Goal: Transaction & Acquisition: Download file/media

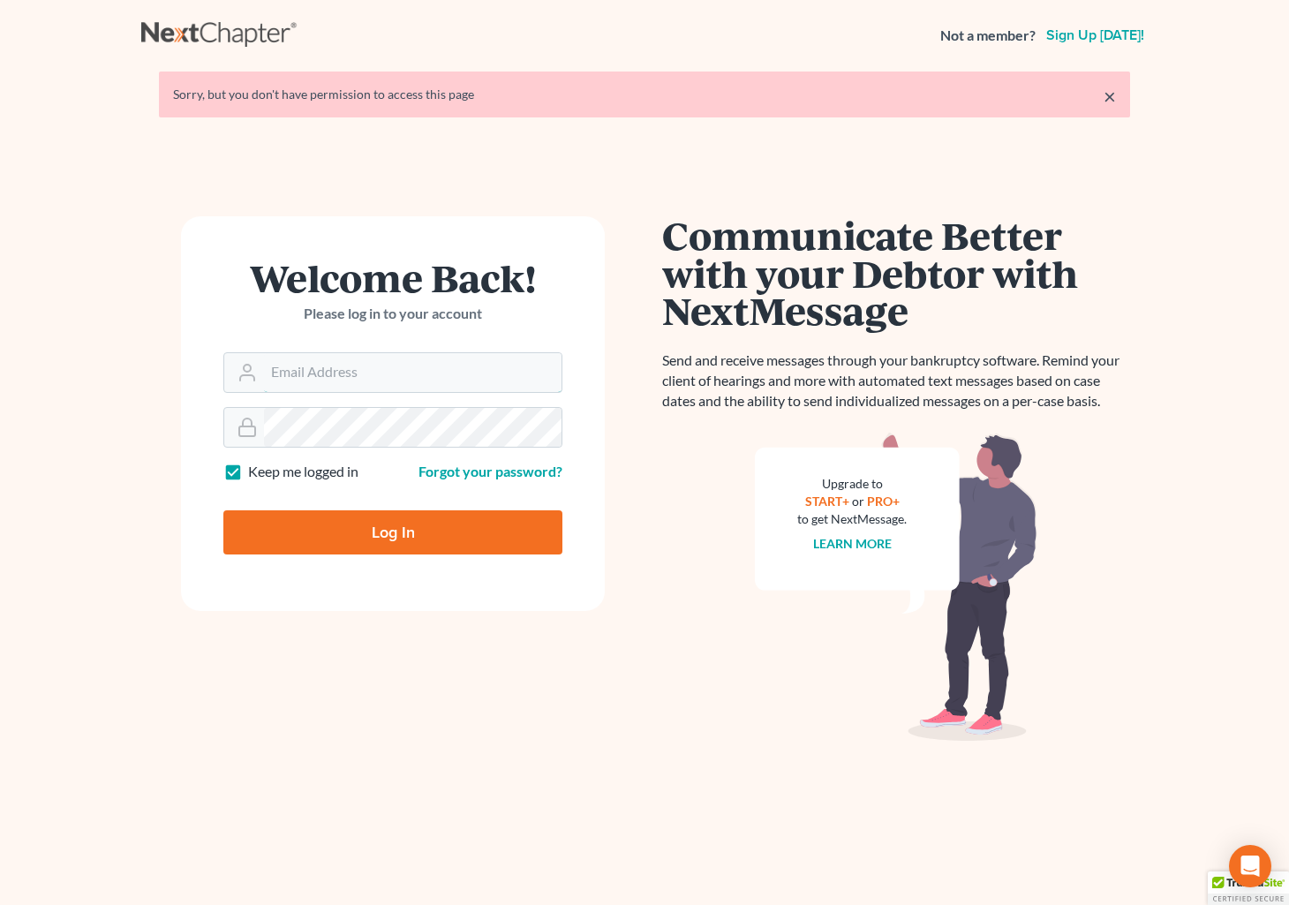
type input "[PERSON_NAME][EMAIL_ADDRESS][DOMAIN_NAME]"
click at [372, 527] on input "Log In" at bounding box center [392, 532] width 339 height 44
type input "Thinking..."
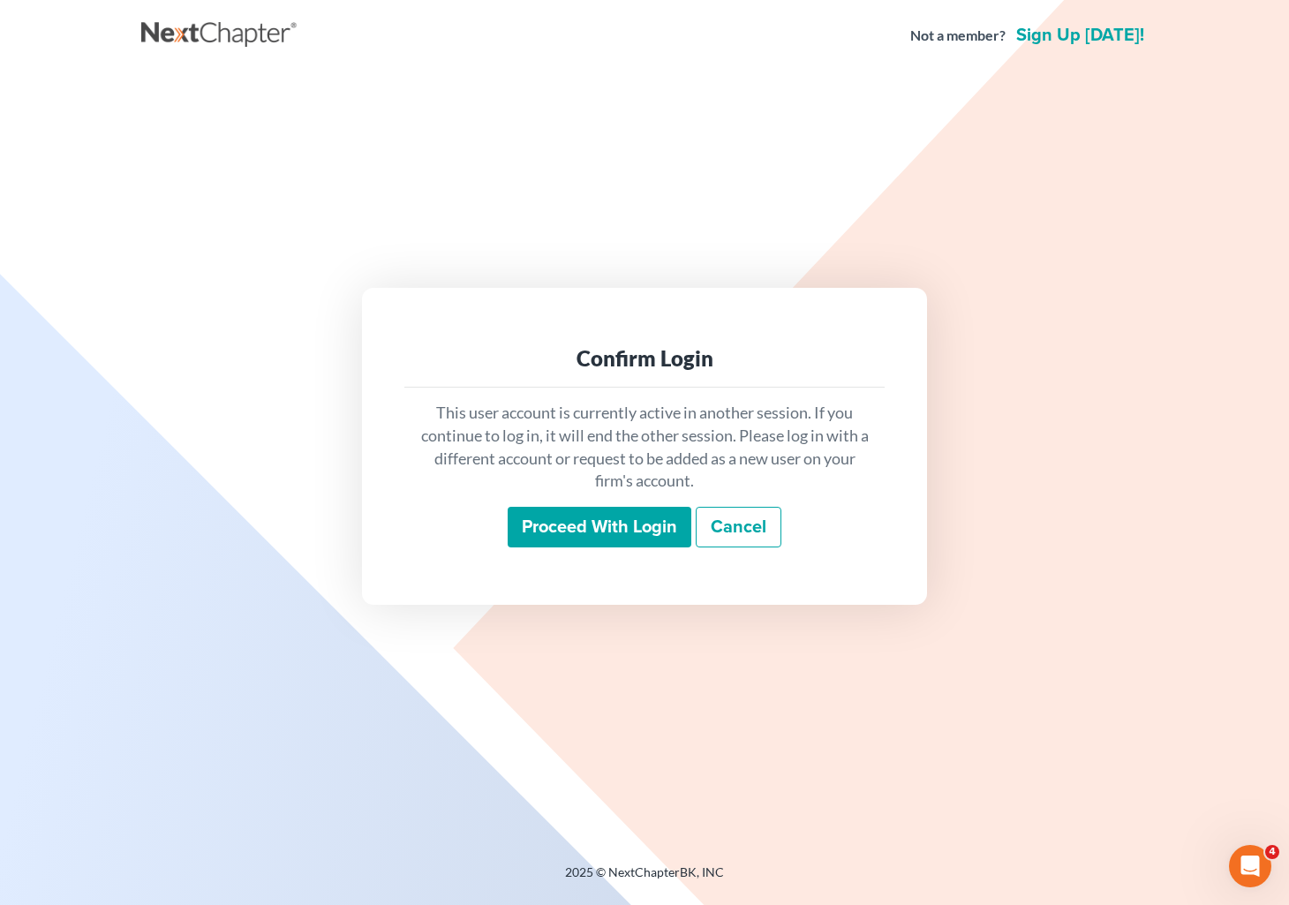
click at [584, 516] on input "Proceed with login" at bounding box center [600, 527] width 184 height 41
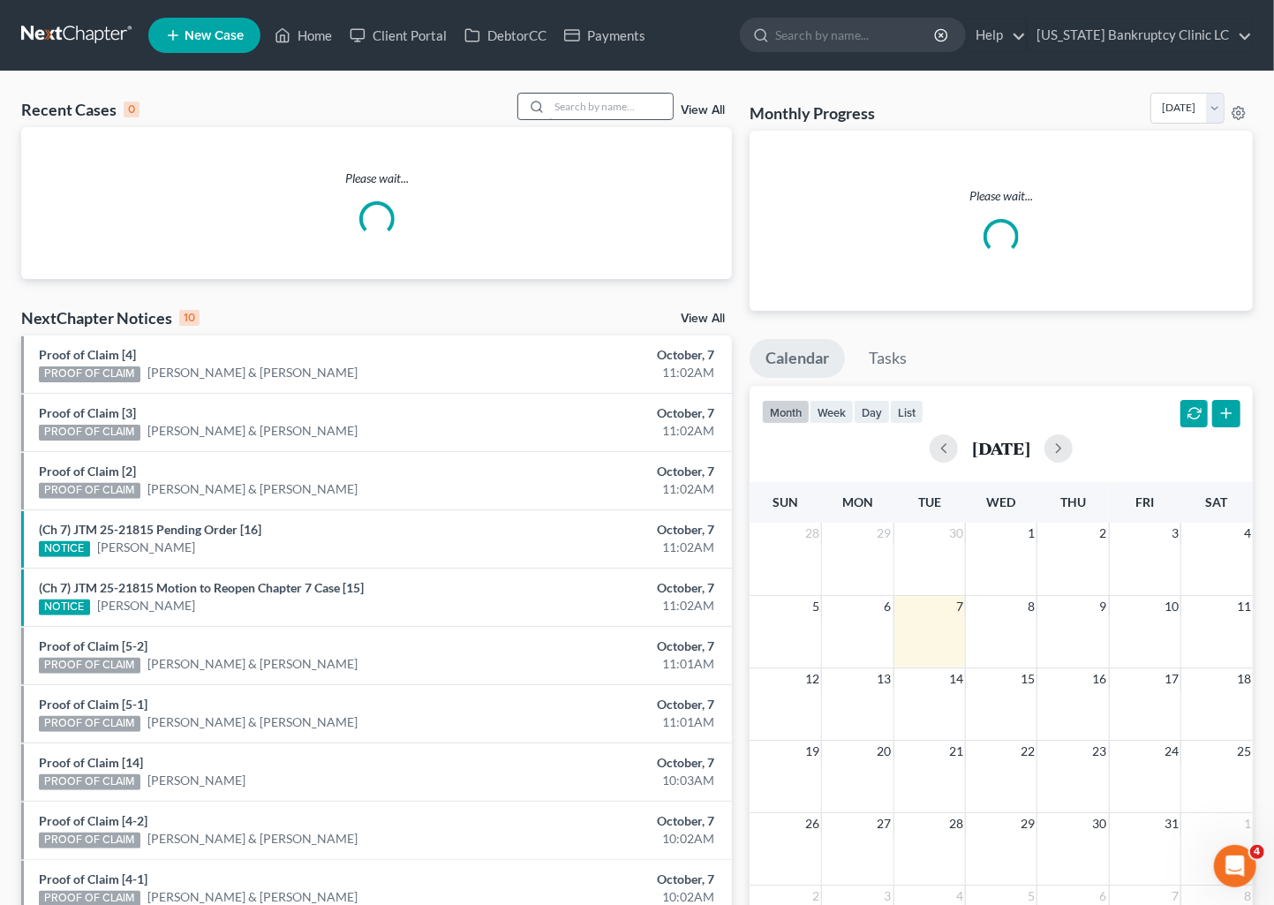
click at [601, 103] on input "search" at bounding box center [611, 107] width 124 height 26
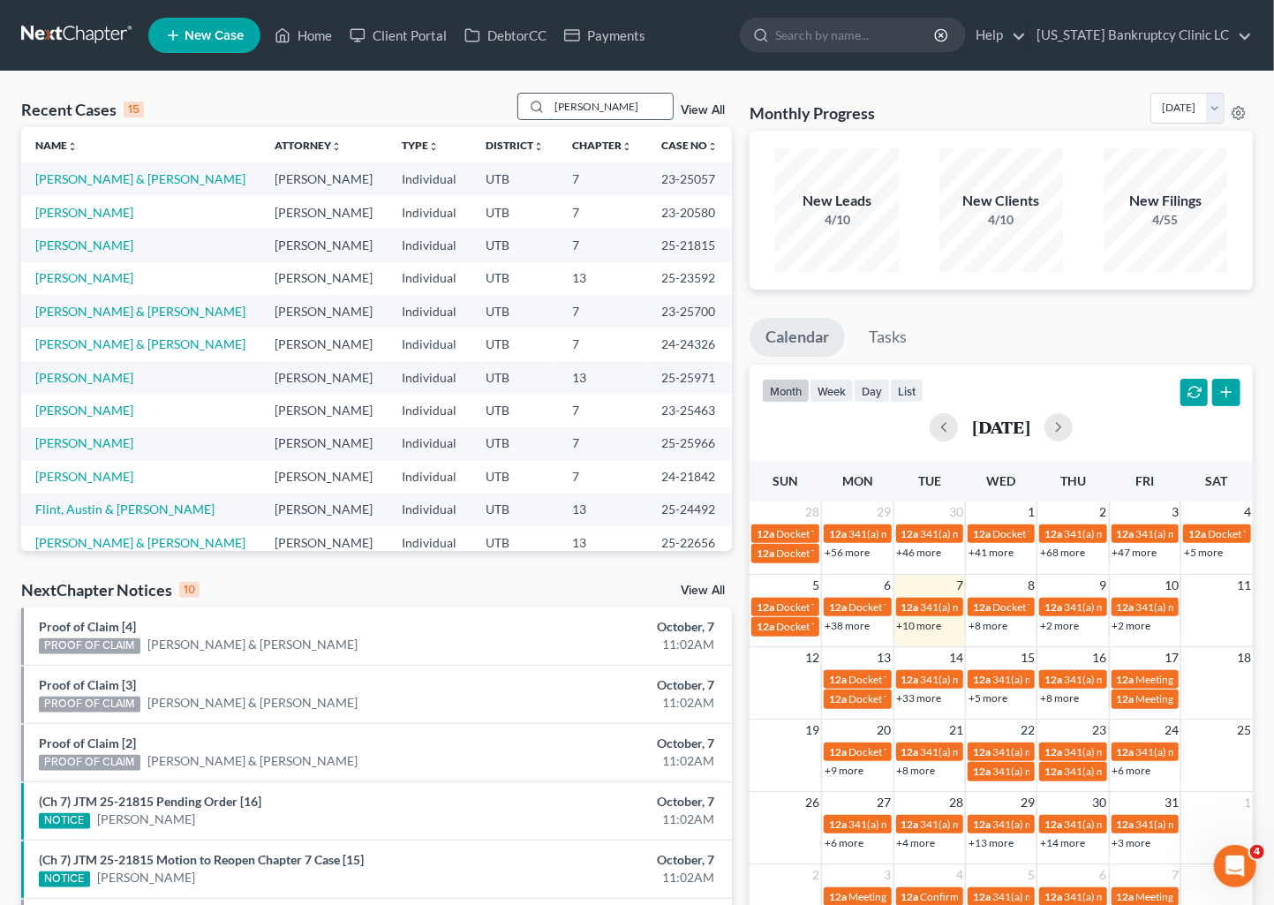
type input "[PERSON_NAME]"
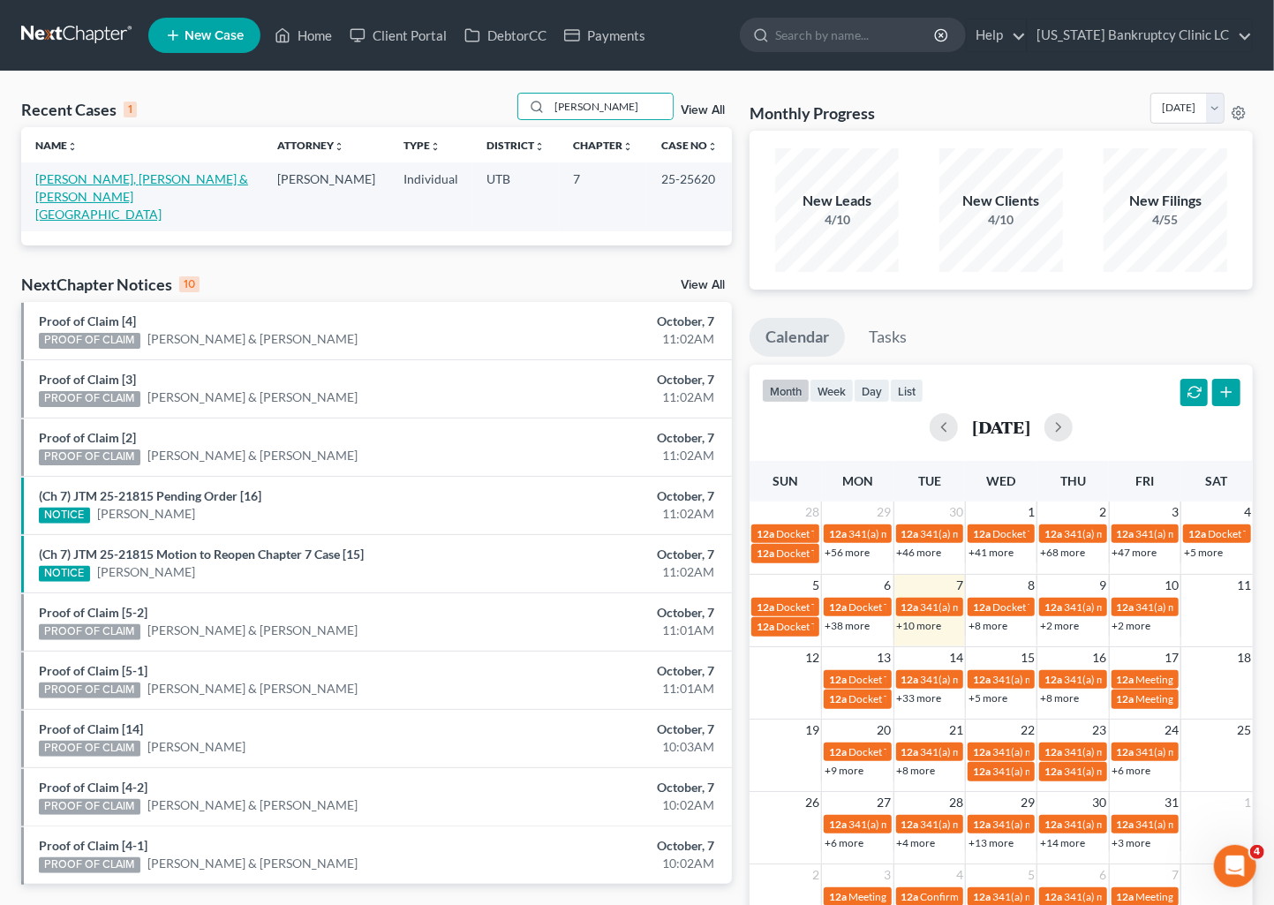
click at [145, 178] on link "[PERSON_NAME], [PERSON_NAME] & [PERSON_NAME][GEOGRAPHIC_DATA]" at bounding box center [141, 196] width 213 height 50
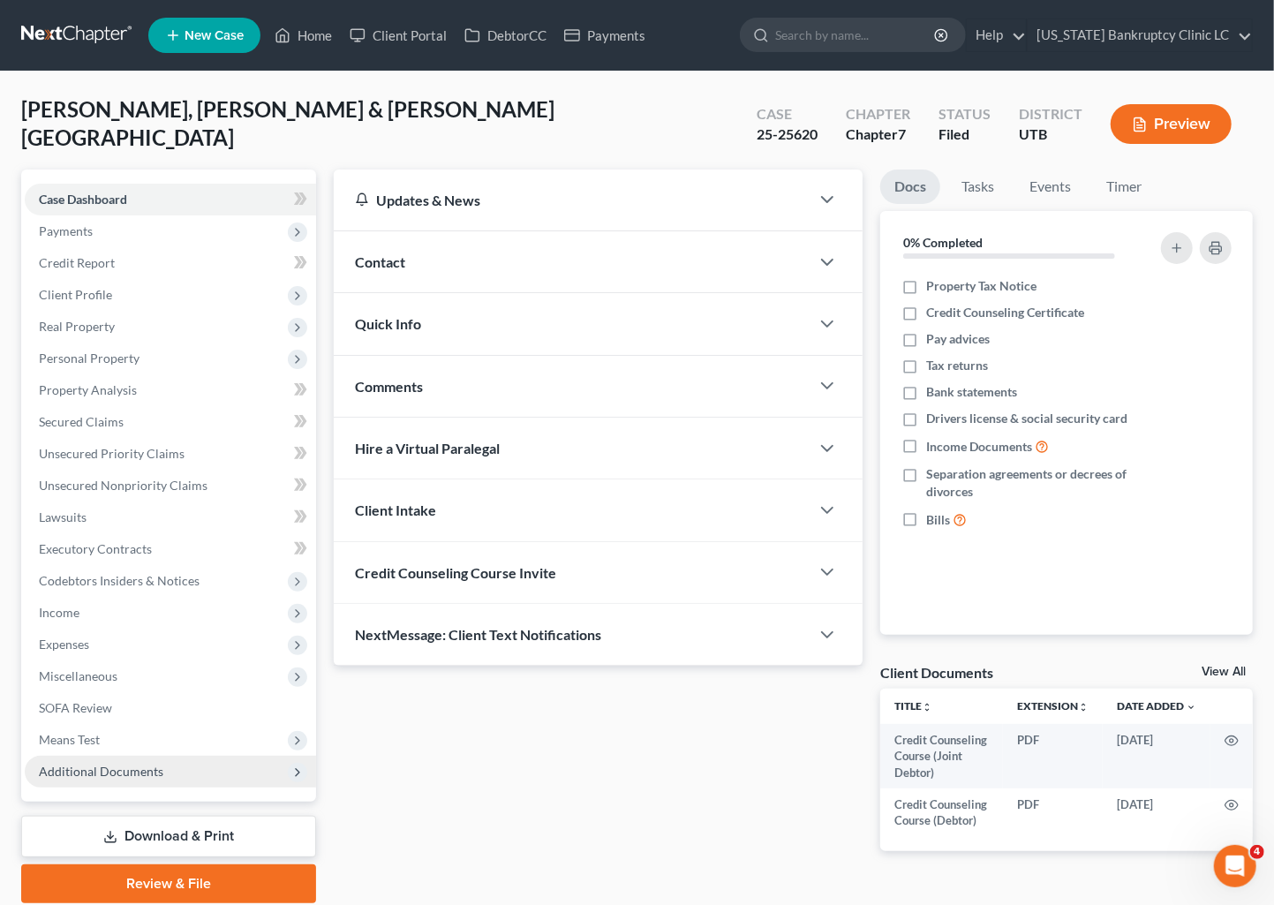
click at [104, 771] on span "Additional Documents" at bounding box center [101, 770] width 124 height 15
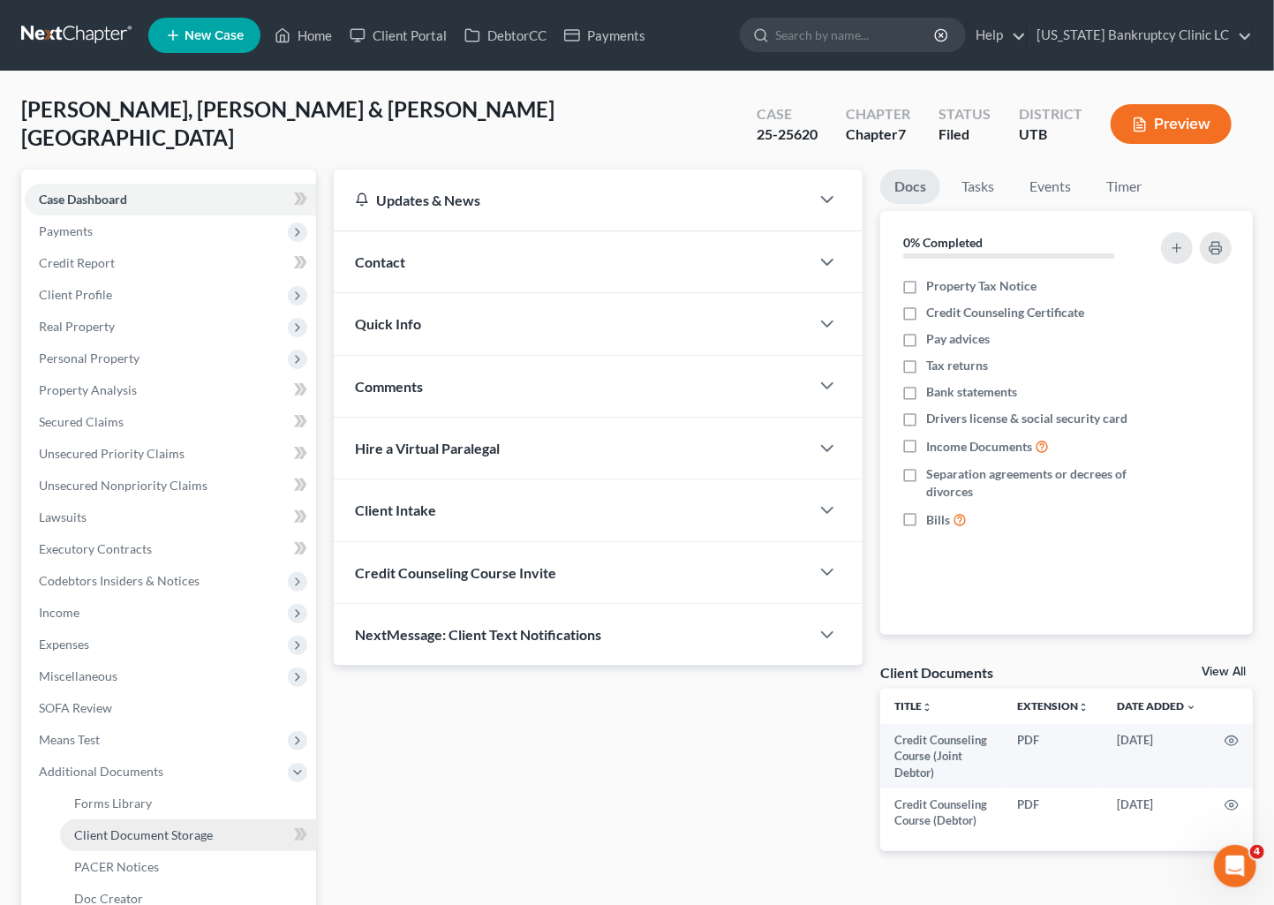
click at [147, 835] on span "Client Document Storage" at bounding box center [143, 834] width 139 height 15
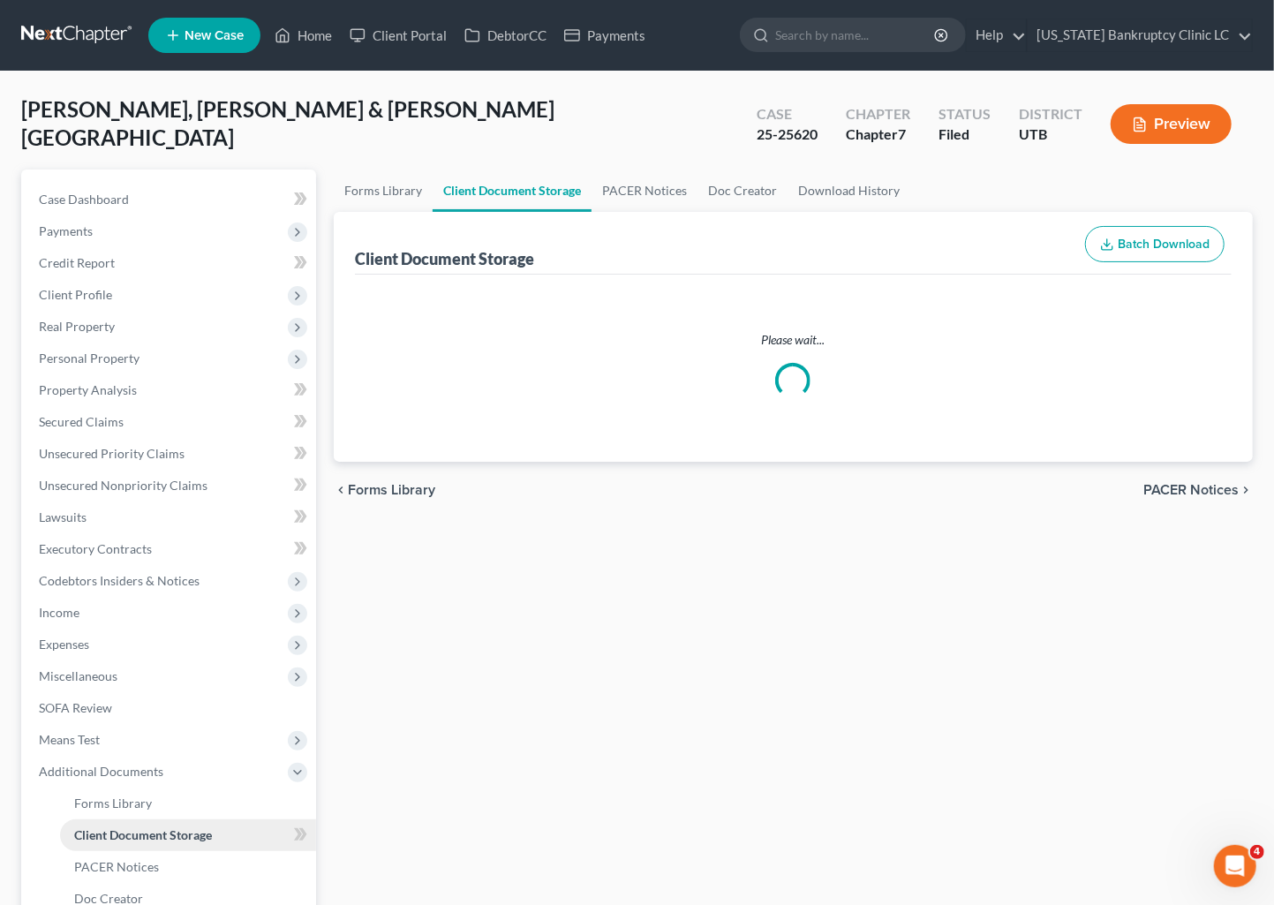
select select "30"
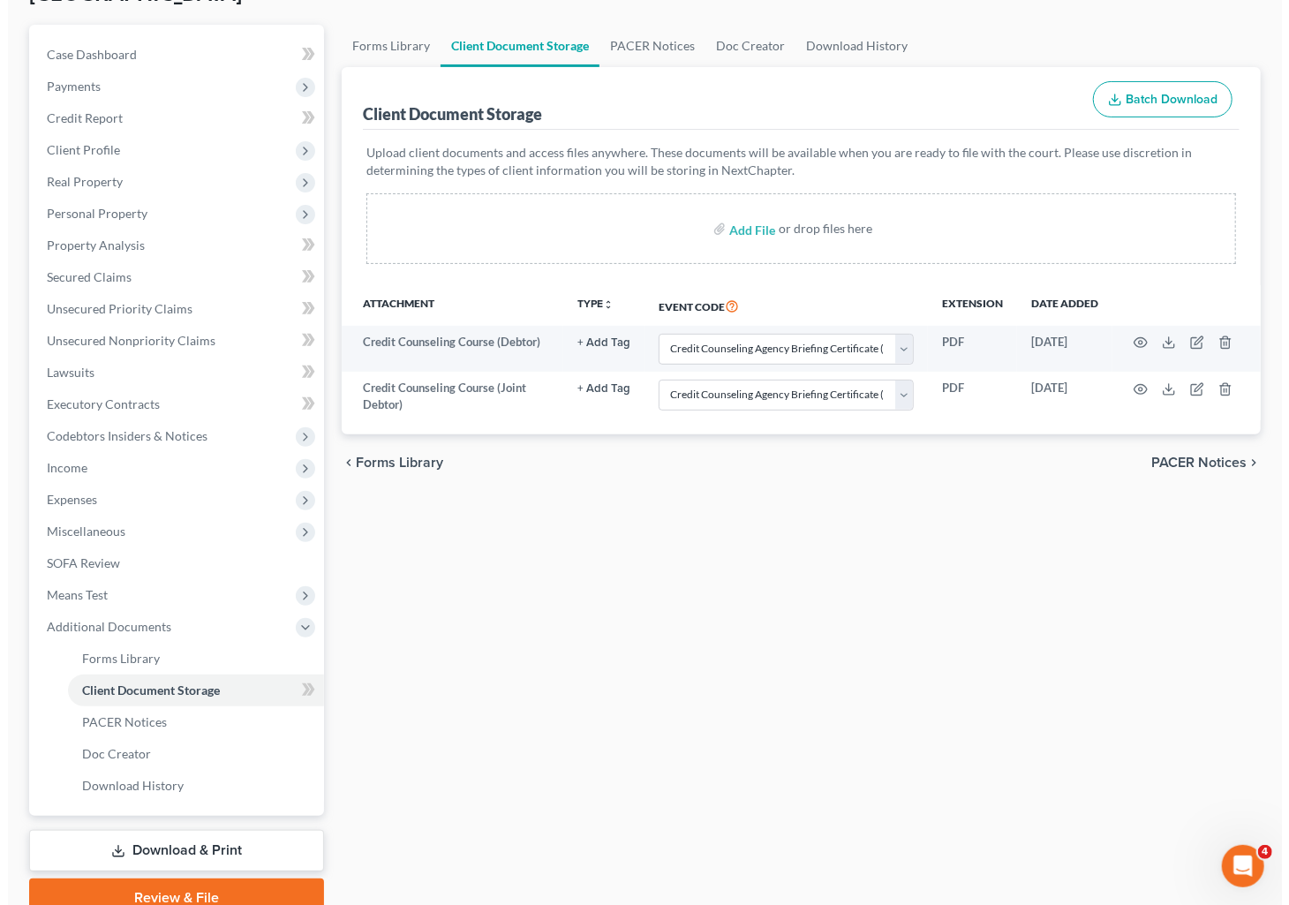
scroll to position [196, 0]
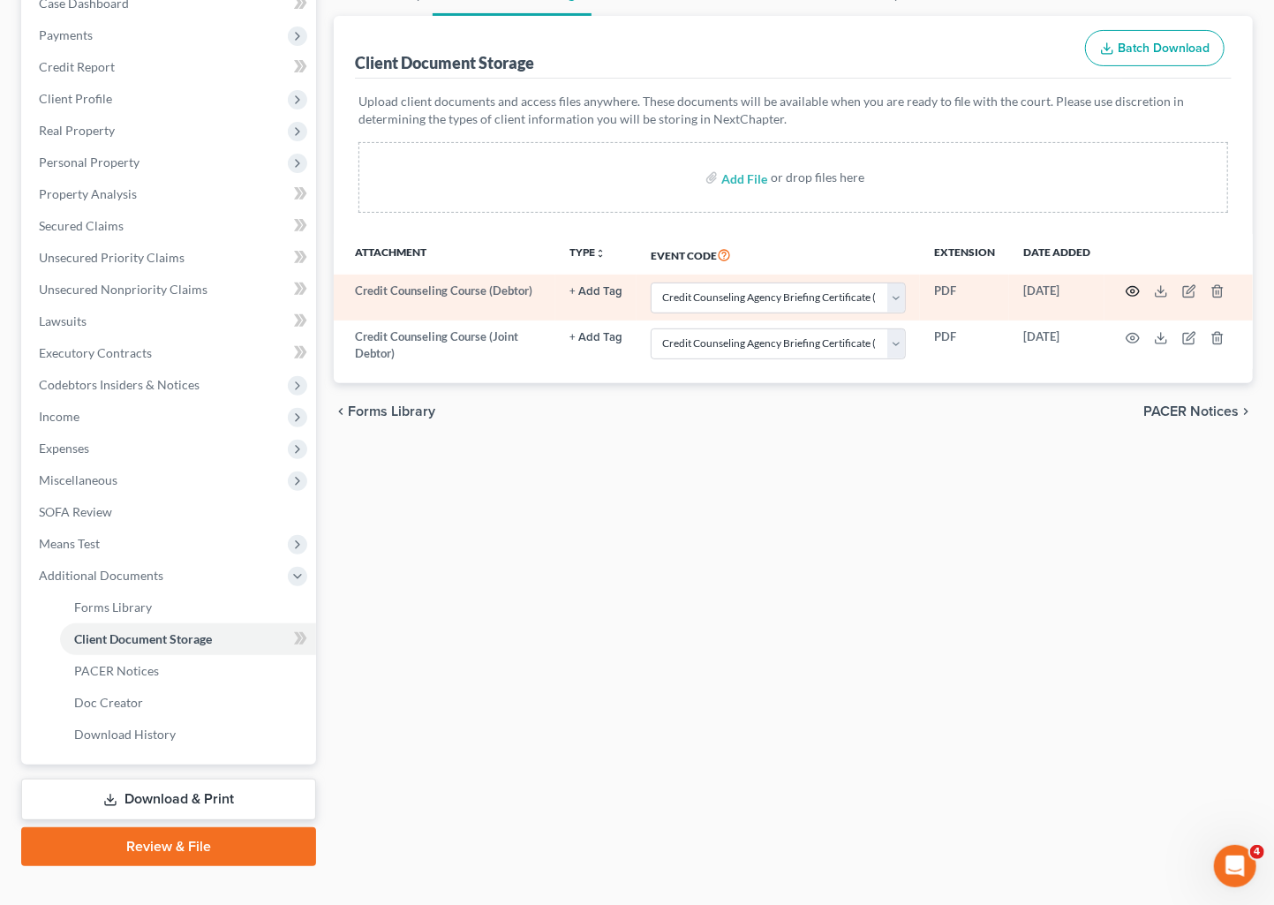
click at [1132, 287] on icon "button" at bounding box center [1132, 292] width 13 height 10
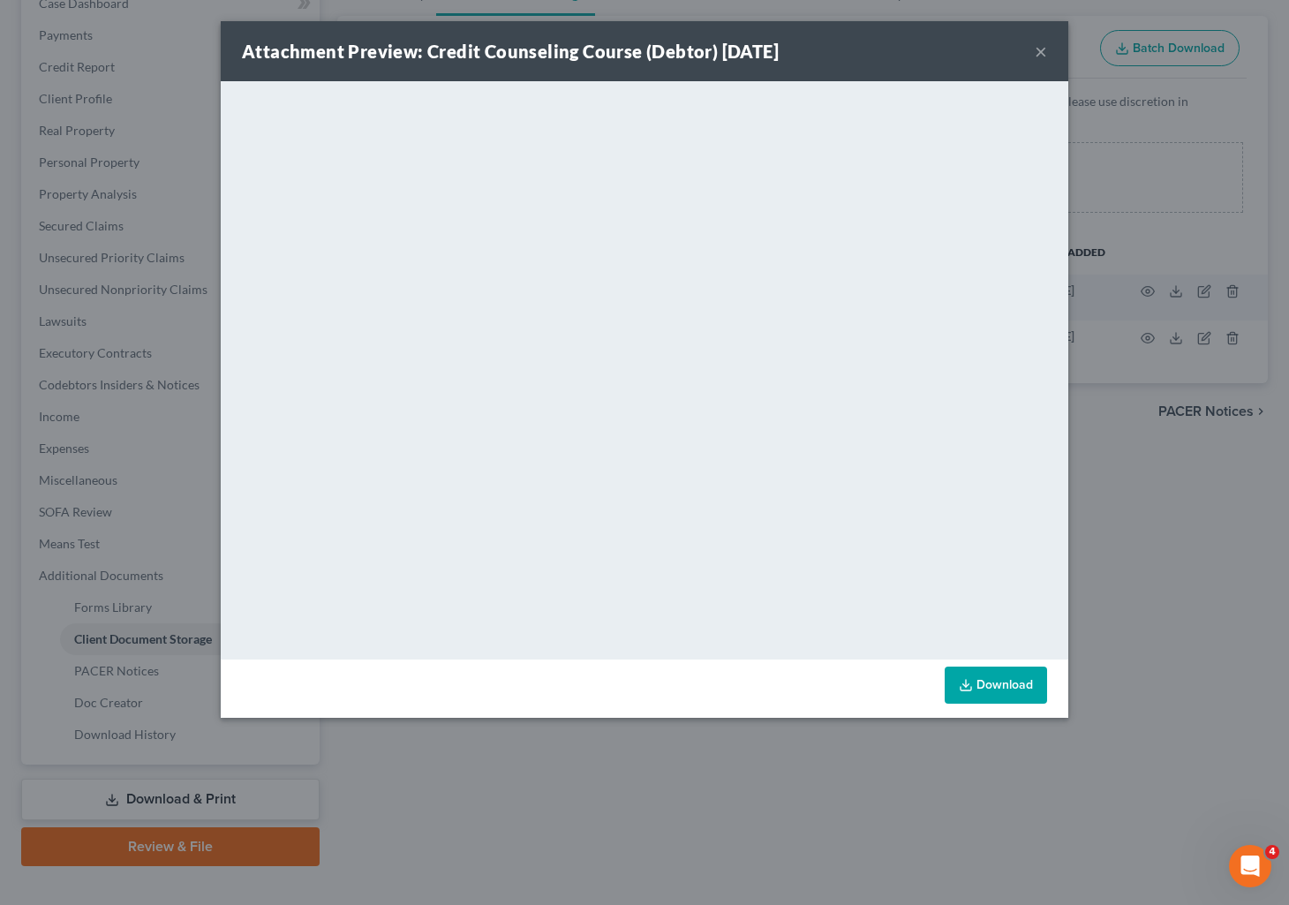
click at [1048, 48] on div "Attachment Preview: Credit Counseling Course (Debtor) [DATE] ×" at bounding box center [644, 51] width 847 height 60
click at [997, 686] on link "Download" at bounding box center [995, 684] width 102 height 37
